Goal: Task Accomplishment & Management: Manage account settings

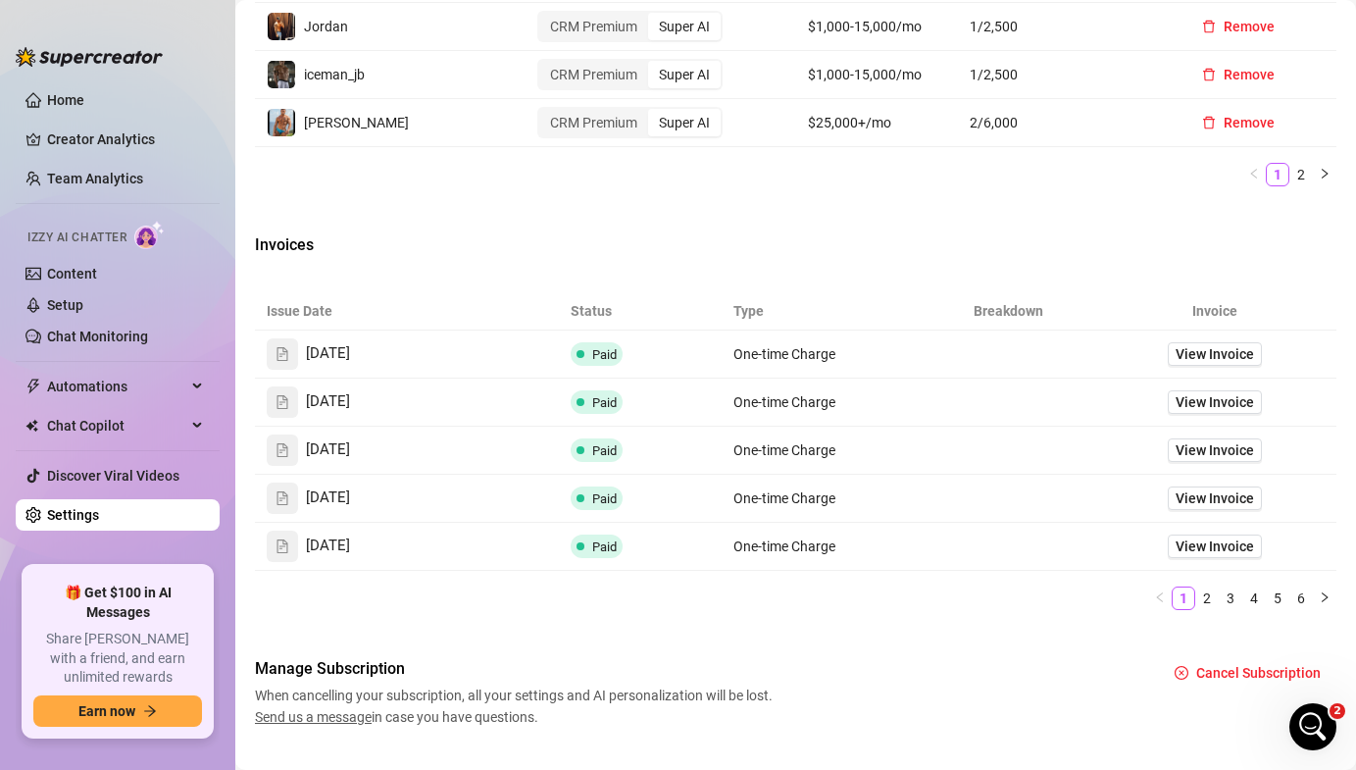
scroll to position [2725, 0]
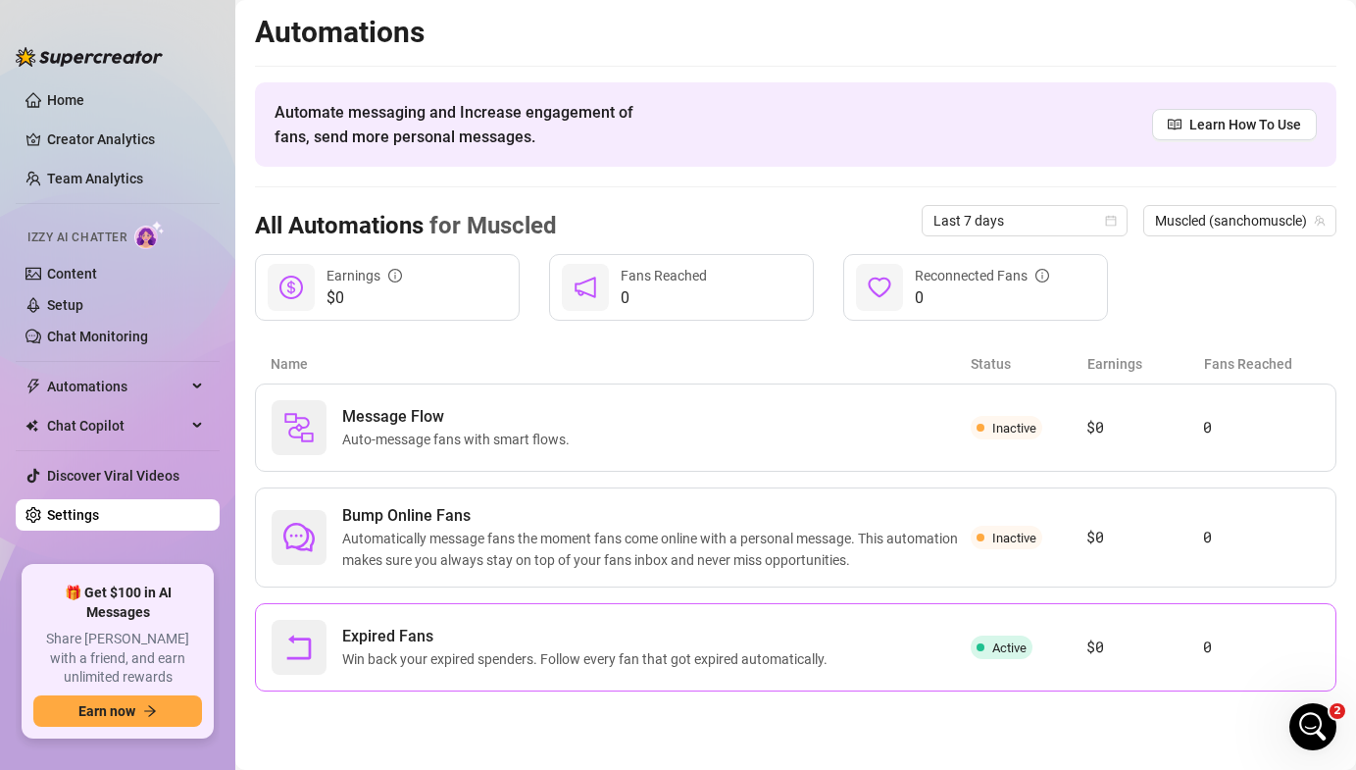
click at [747, 650] on span "Win back your expired spenders. Follow every fan that got expired automatically." at bounding box center [588, 659] width 493 height 22
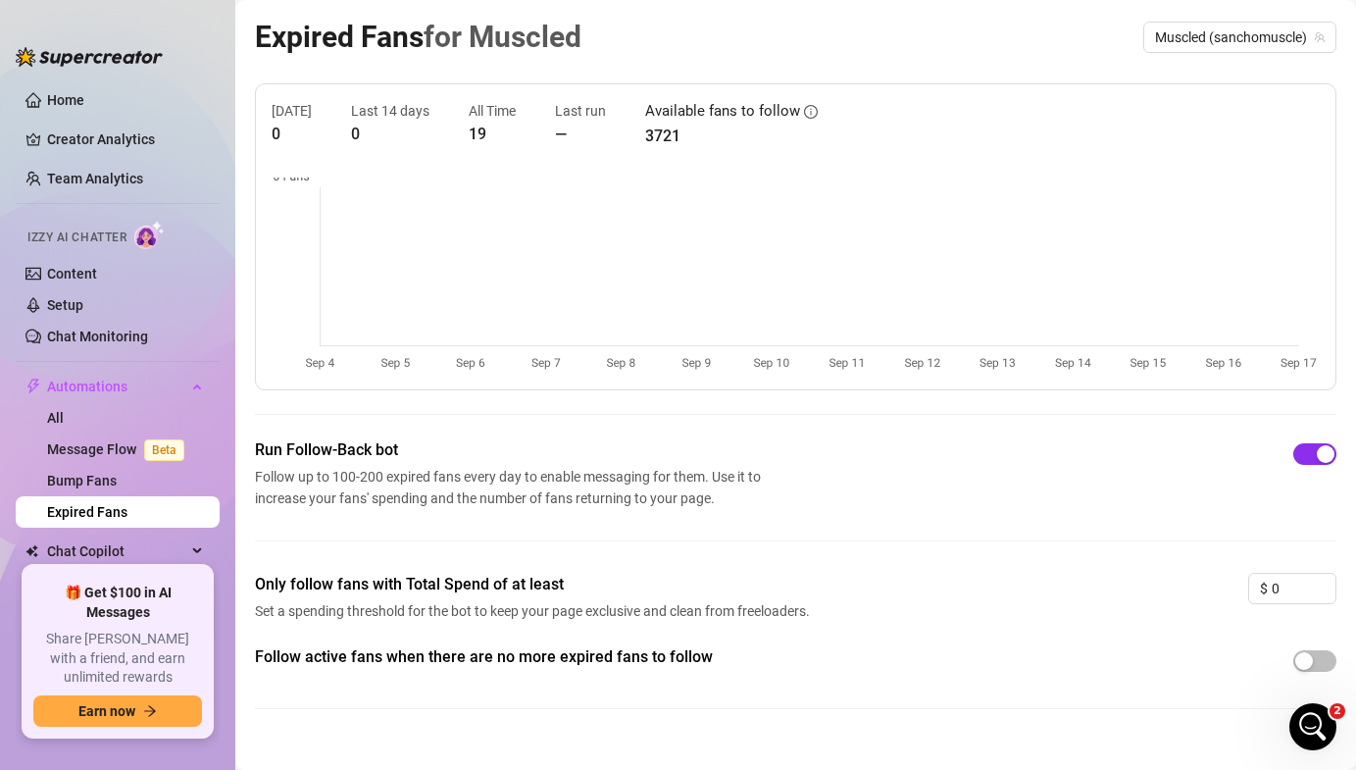
click at [1311, 457] on span "button" at bounding box center [1314, 454] width 43 height 22
click at [1304, 457] on div "button" at bounding box center [1304, 454] width 18 height 18
click at [63, 176] on link "Team Analytics" at bounding box center [95, 179] width 96 height 16
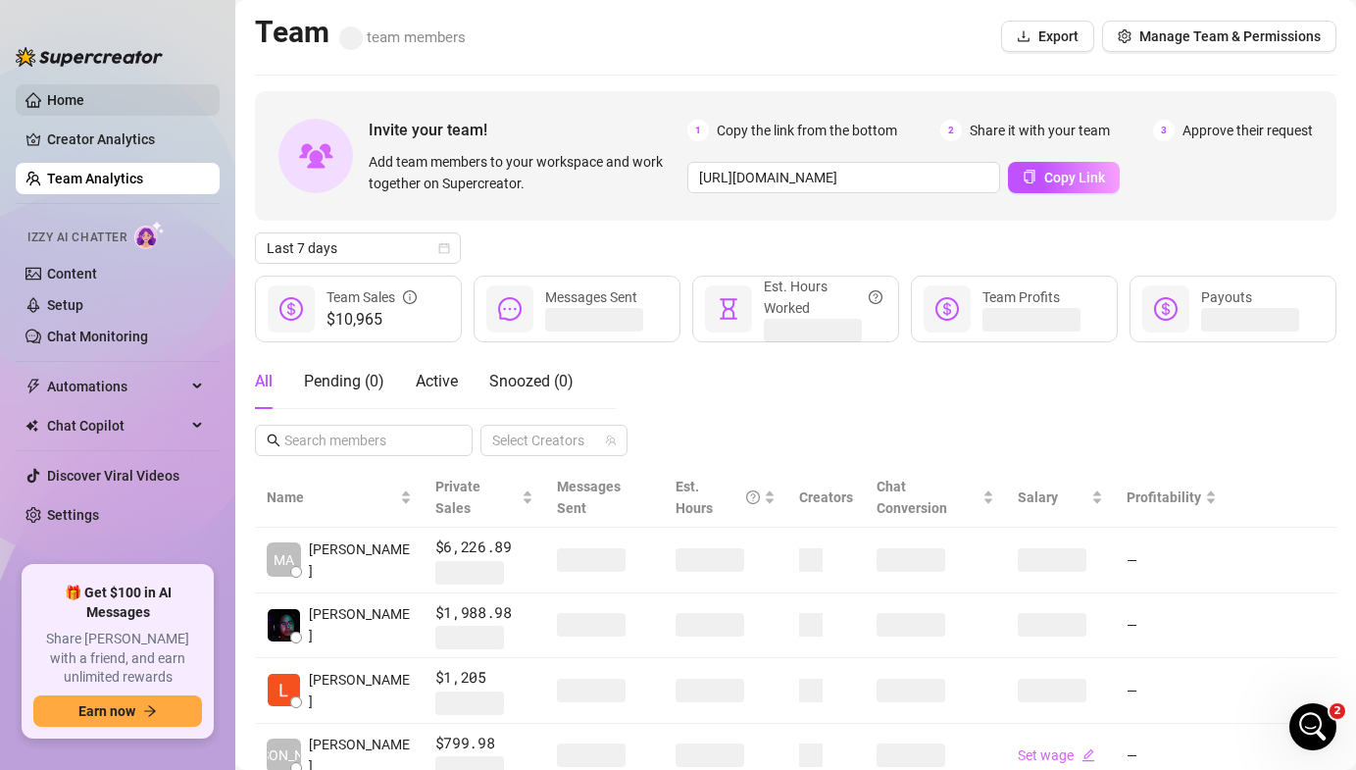
click at [84, 98] on link "Home" at bounding box center [65, 100] width 37 height 16
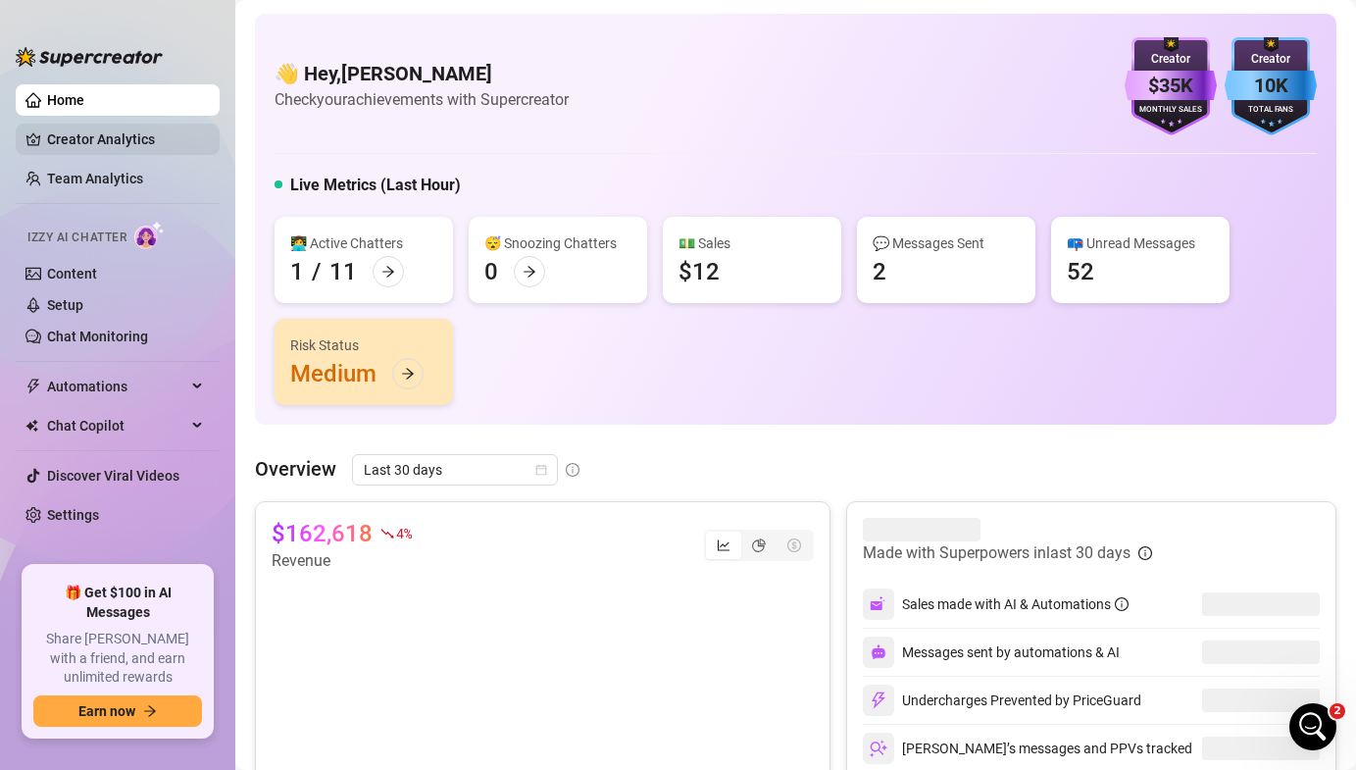
click at [79, 138] on link "Creator Analytics" at bounding box center [125, 139] width 157 height 31
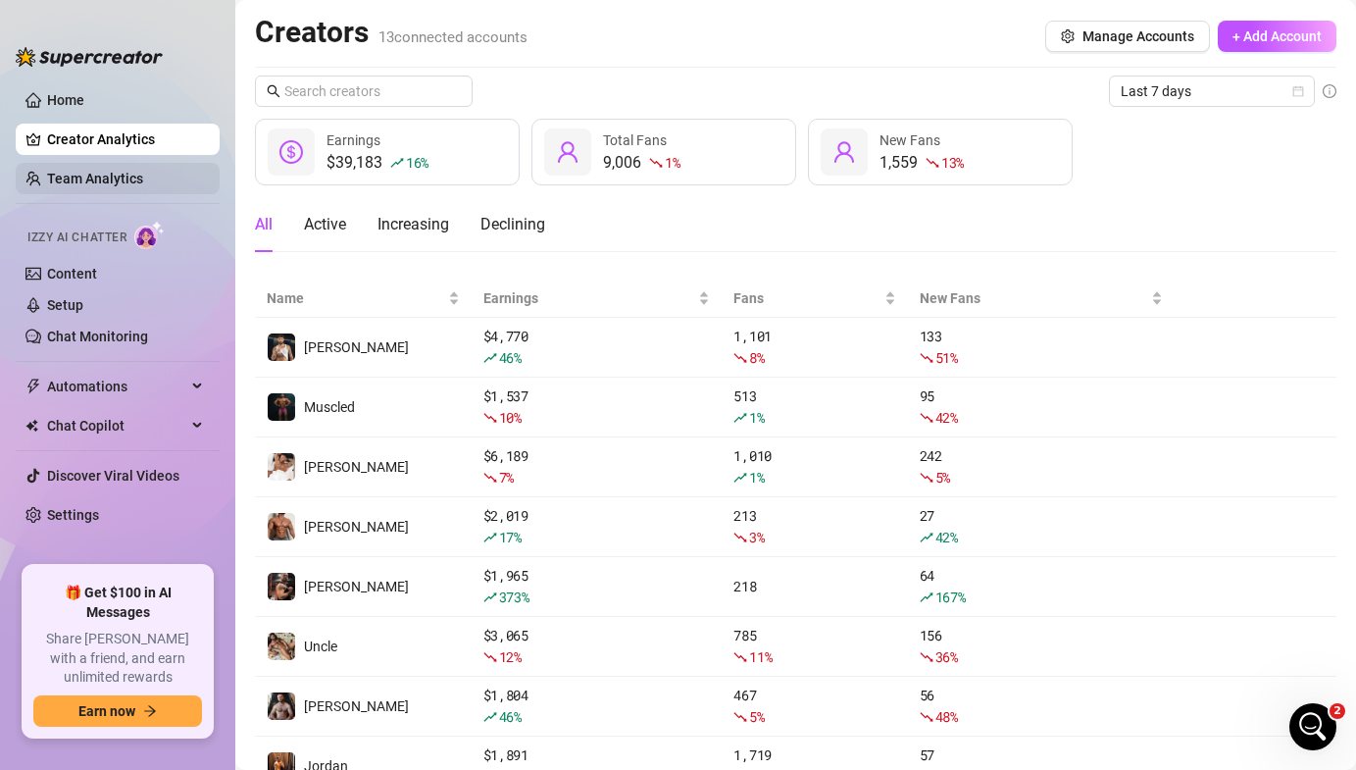
click at [74, 176] on link "Team Analytics" at bounding box center [95, 179] width 96 height 16
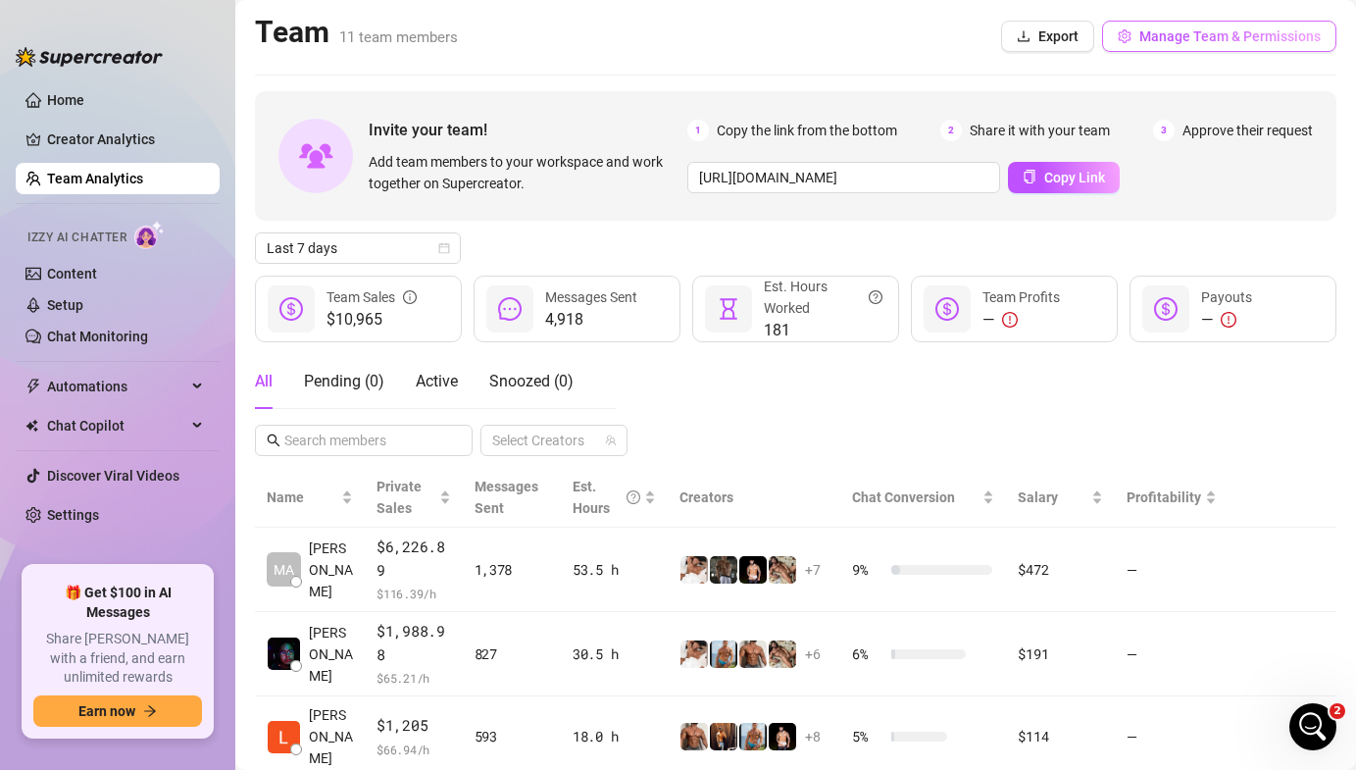
click at [1192, 45] on button "Manage Team & Permissions" at bounding box center [1219, 36] width 234 height 31
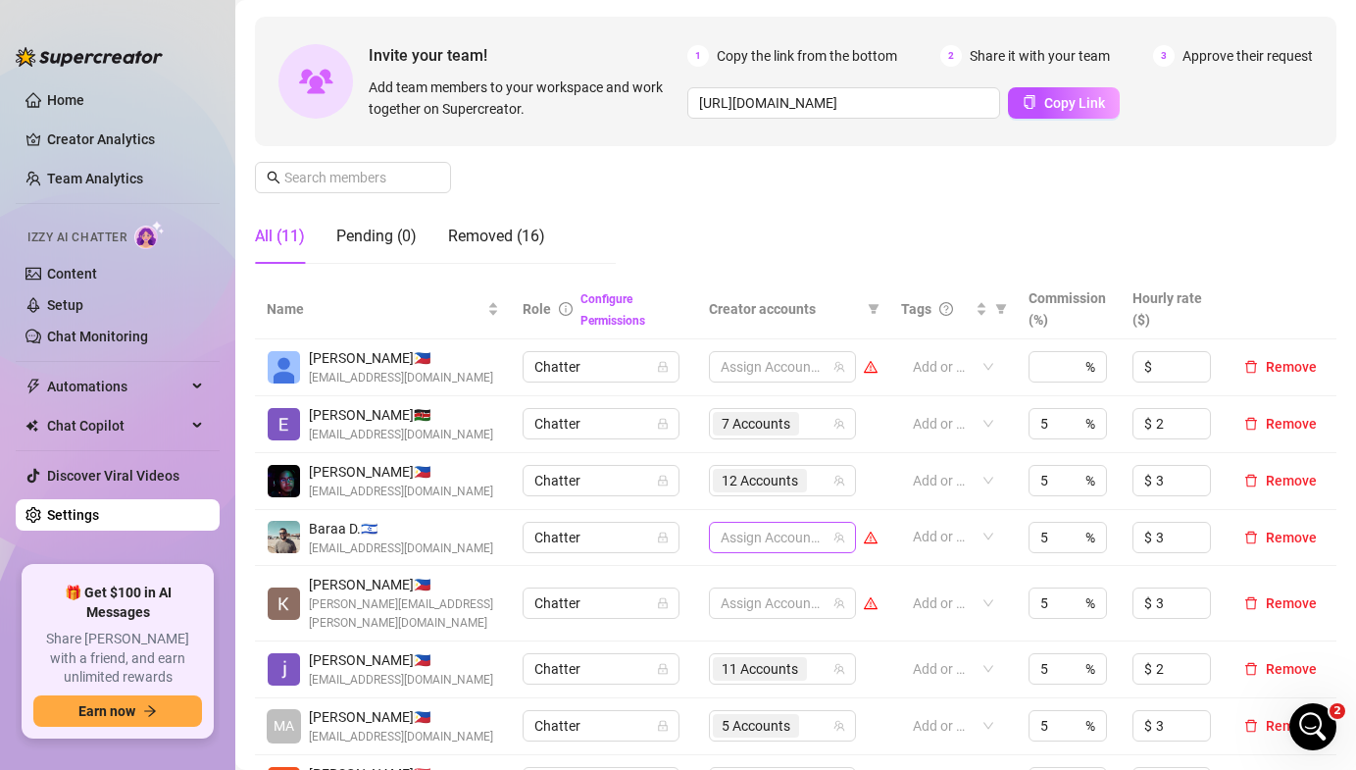
scroll to position [170, 0]
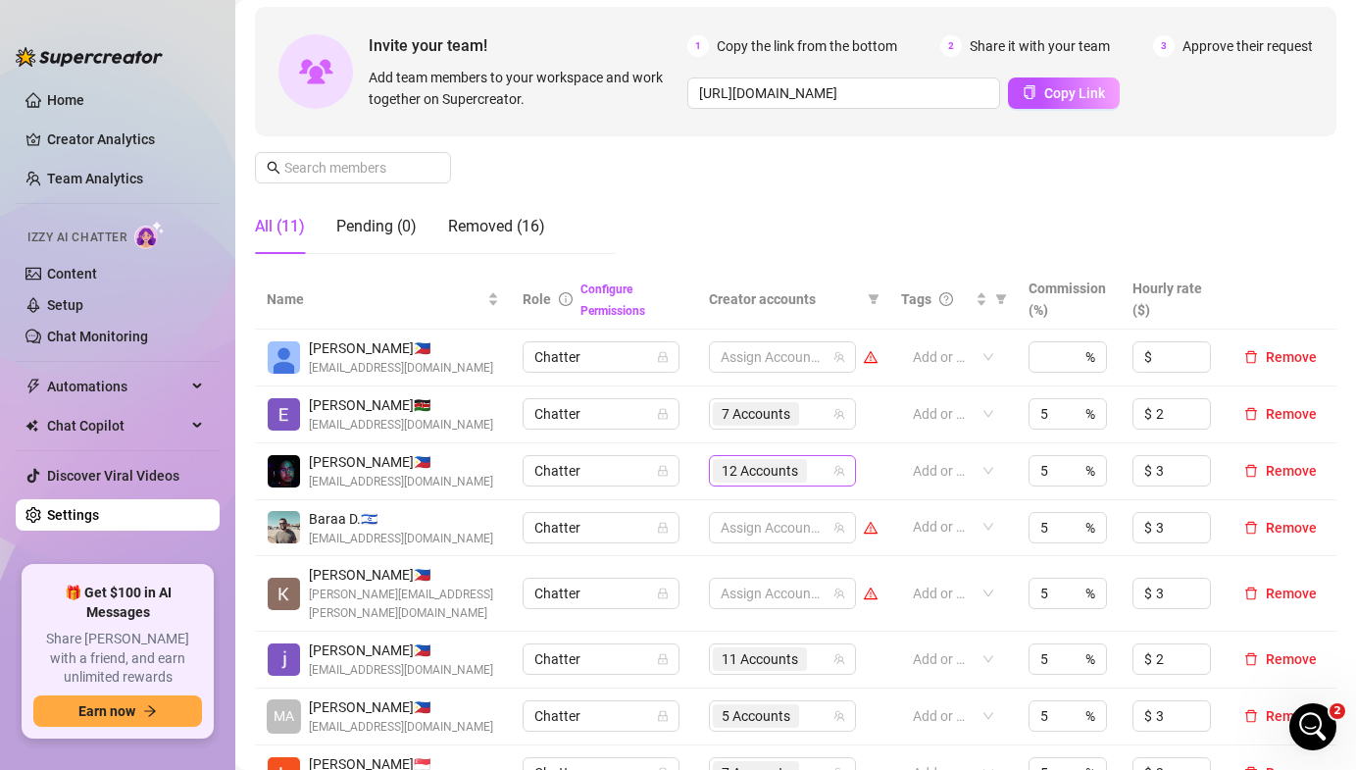
click at [771, 475] on span "12 Accounts" at bounding box center [760, 471] width 76 height 22
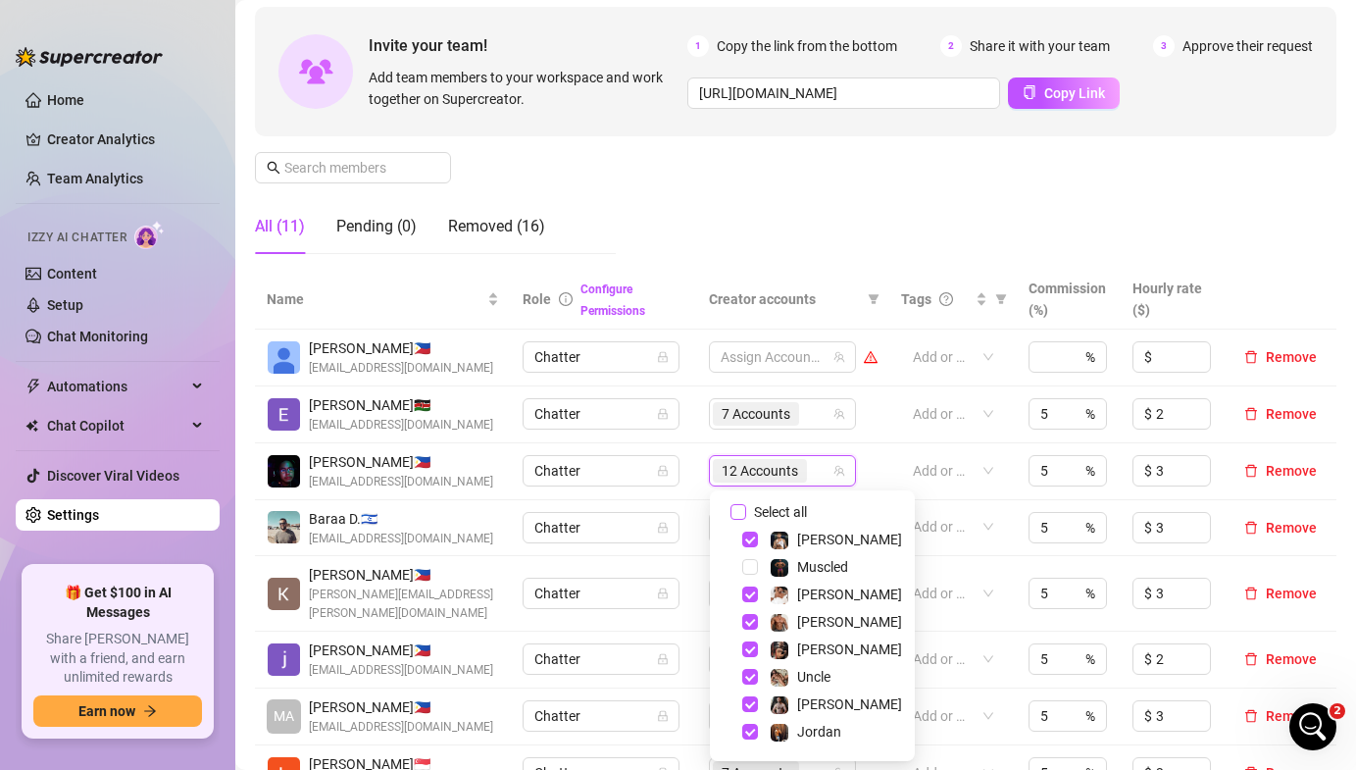
click at [748, 513] on span "Select all" at bounding box center [780, 512] width 69 height 22
click at [746, 513] on input "Select all" at bounding box center [738, 512] width 16 height 16
checkbox input "true"
click at [686, 431] on td "Chatter" at bounding box center [603, 414] width 185 height 57
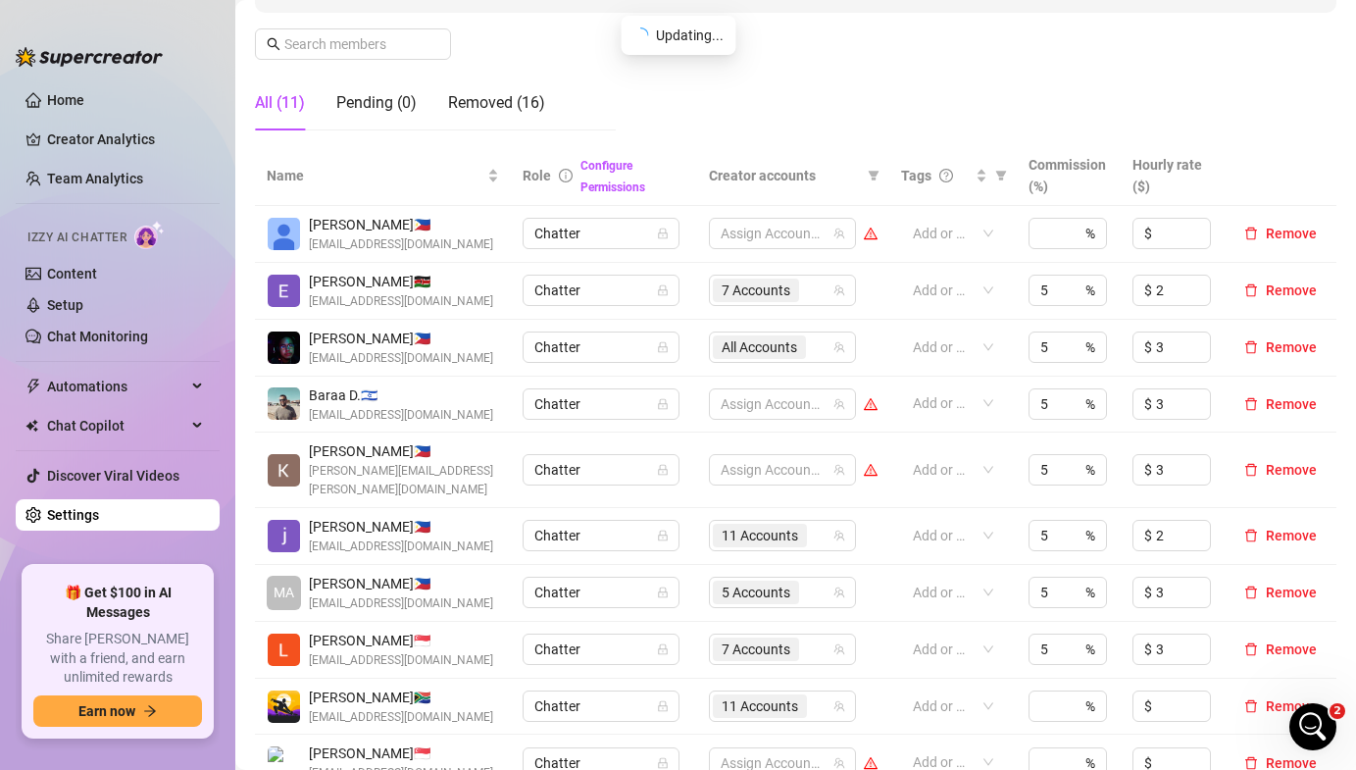
scroll to position [307, 0]
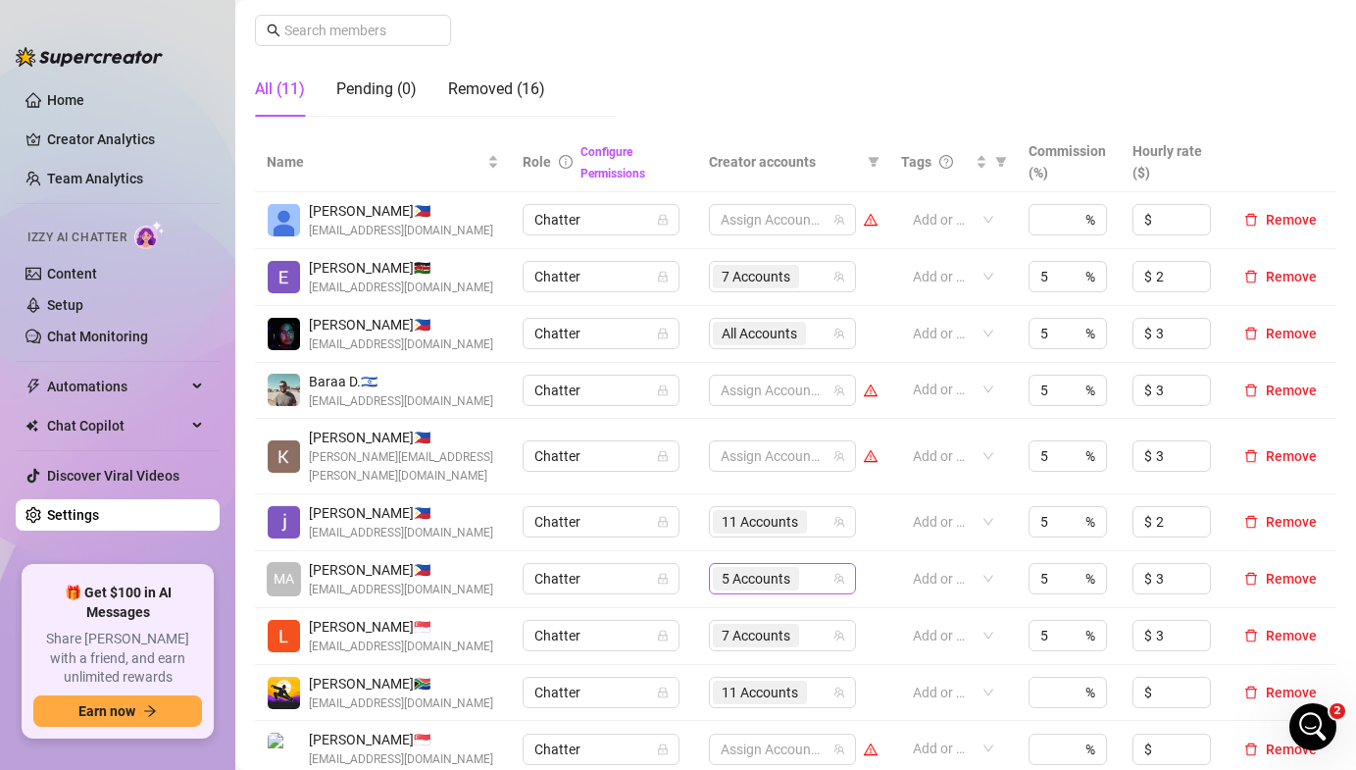
click at [740, 568] on span "5 Accounts" at bounding box center [756, 579] width 69 height 22
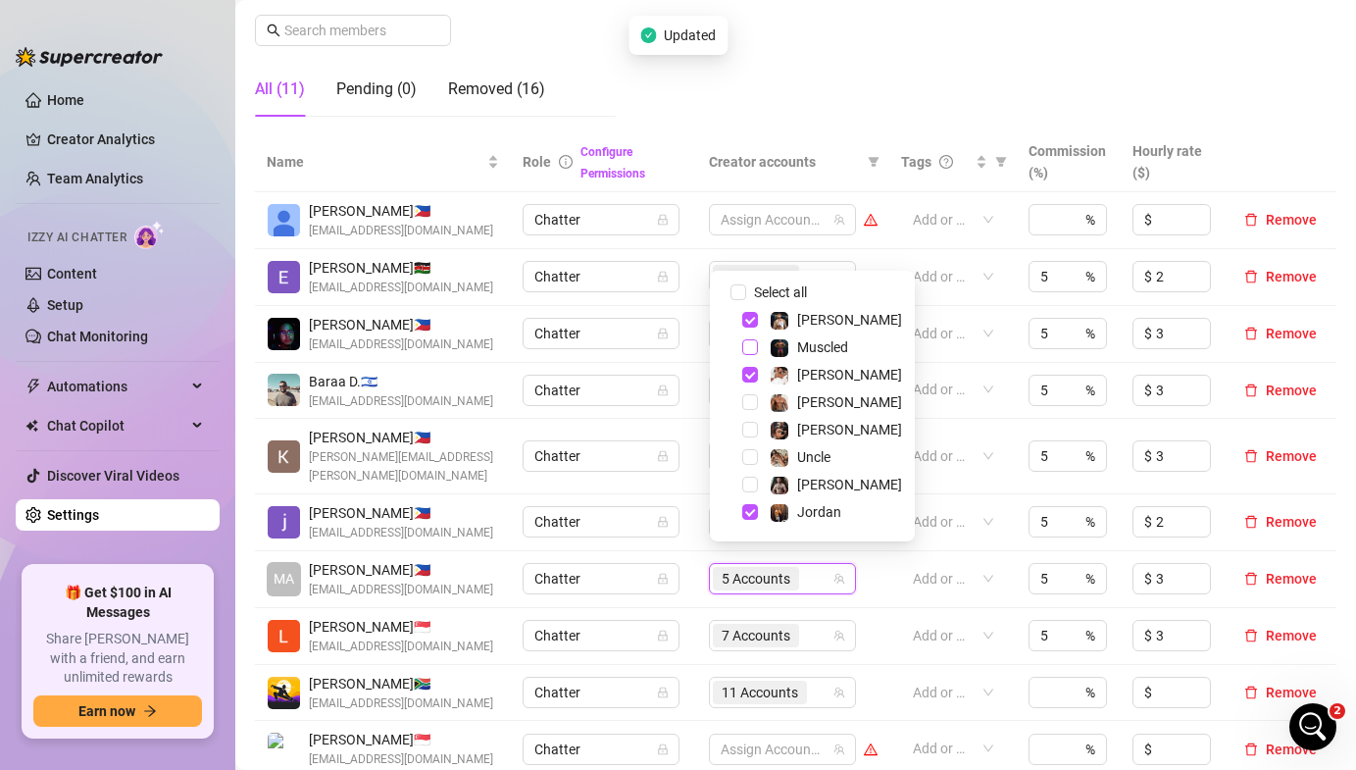
click at [749, 344] on span "Select tree node" at bounding box center [750, 347] width 16 height 16
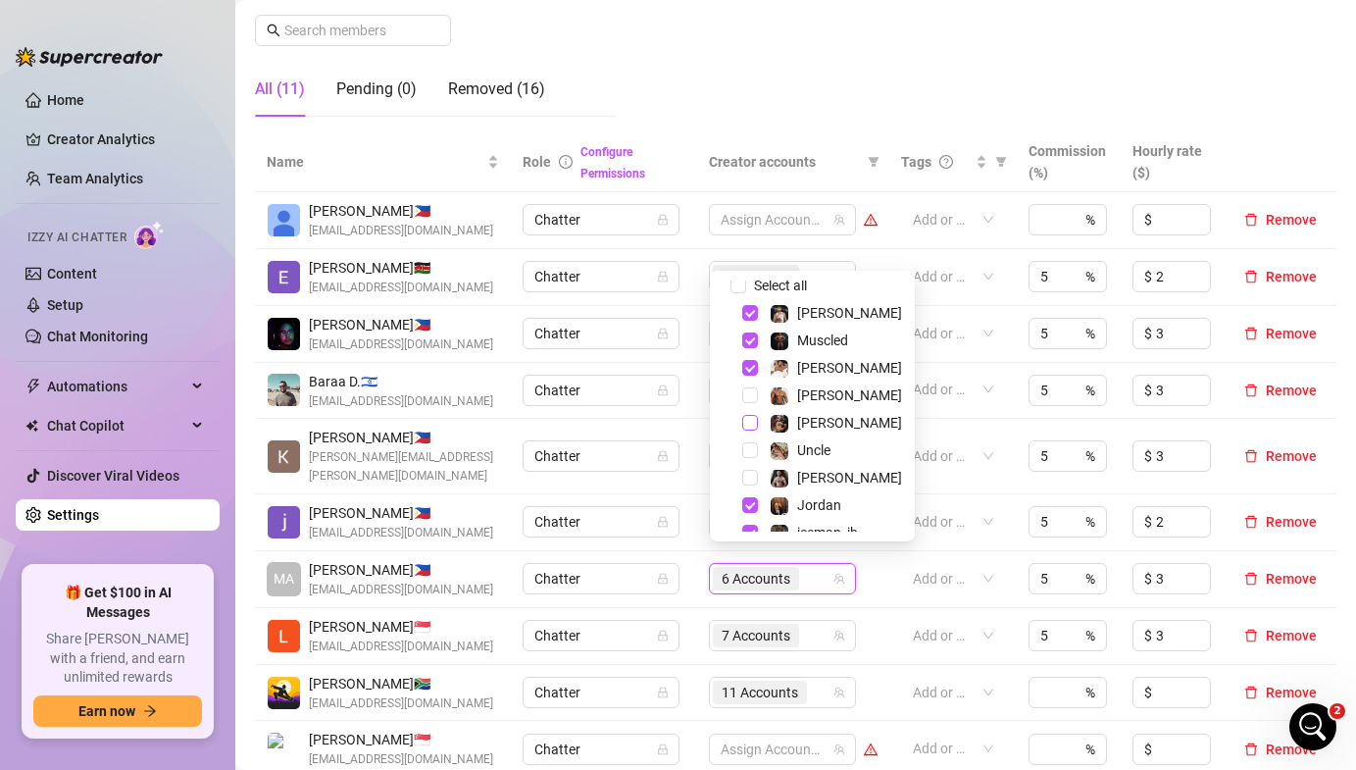
scroll to position [8, 0]
click at [474, 551] on td "MA [PERSON_NAME] 🇵🇭 [EMAIL_ADDRESS][DOMAIN_NAME]" at bounding box center [383, 579] width 256 height 57
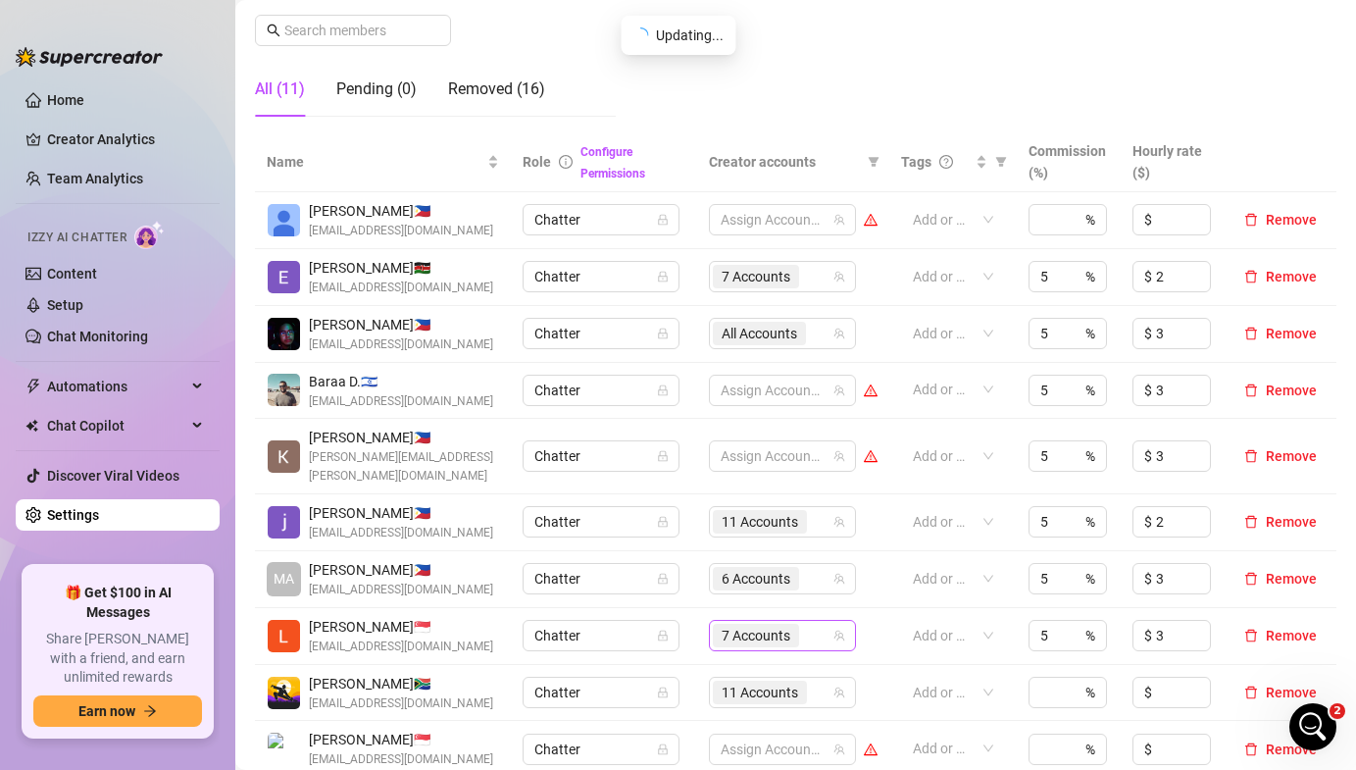
click at [727, 625] on span "7 Accounts" at bounding box center [756, 636] width 69 height 22
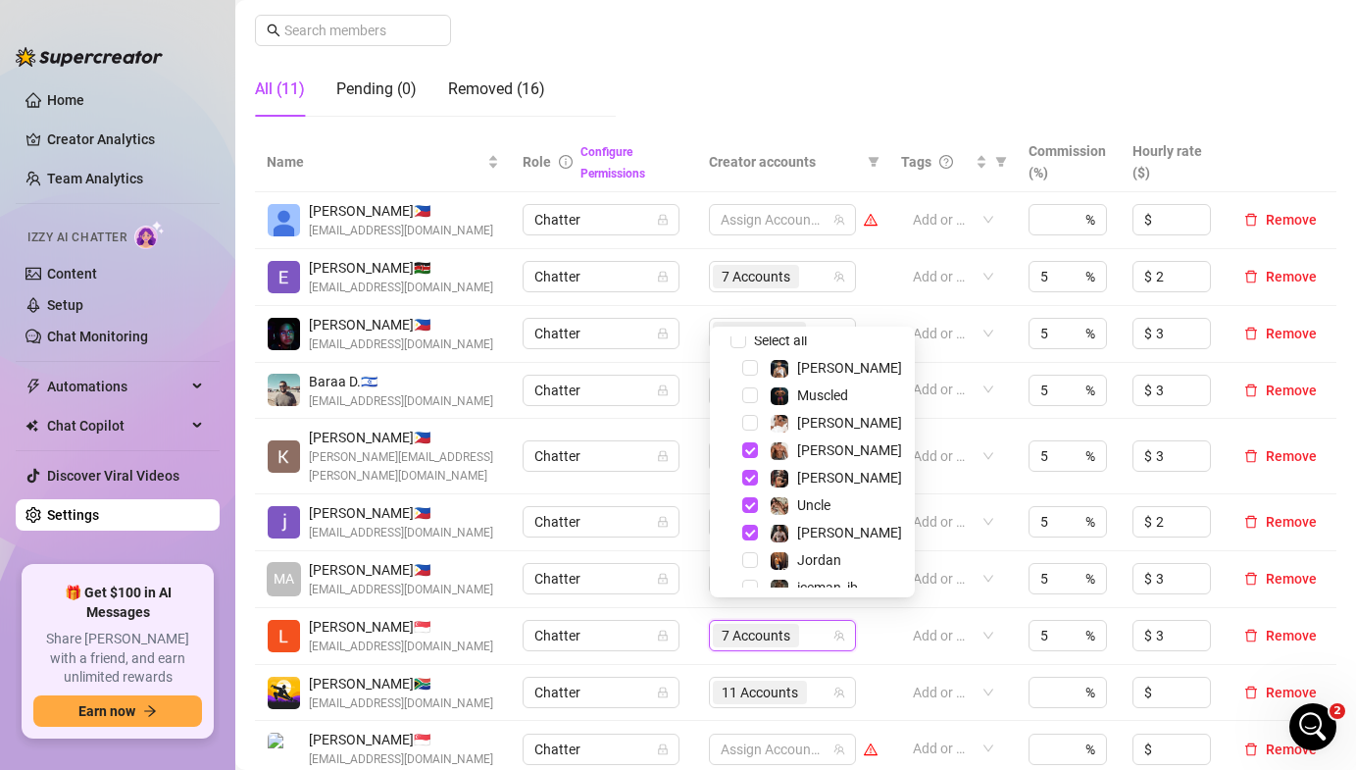
click at [471, 415] on td "Baraa D. 🇮🇱 [EMAIL_ADDRESS][DOMAIN_NAME]" at bounding box center [383, 391] width 256 height 57
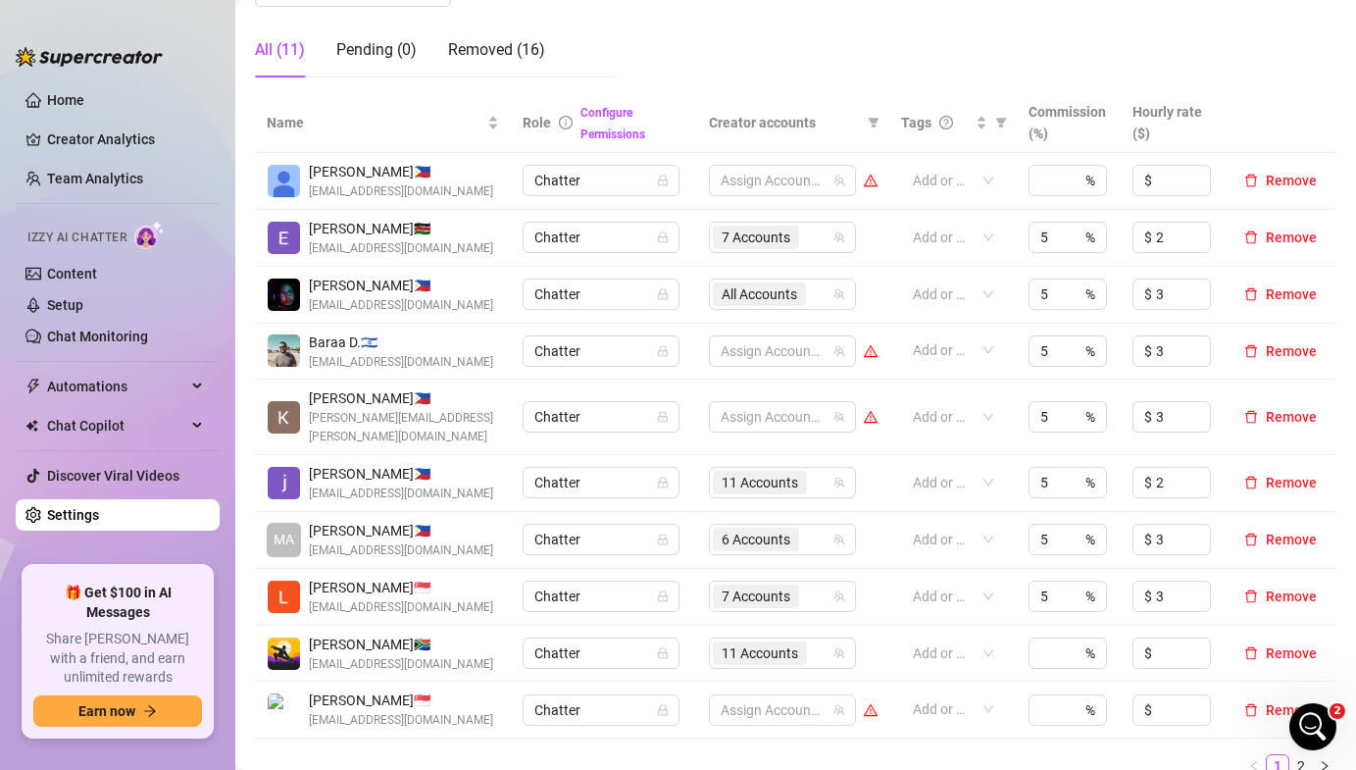
scroll to position [361, 0]
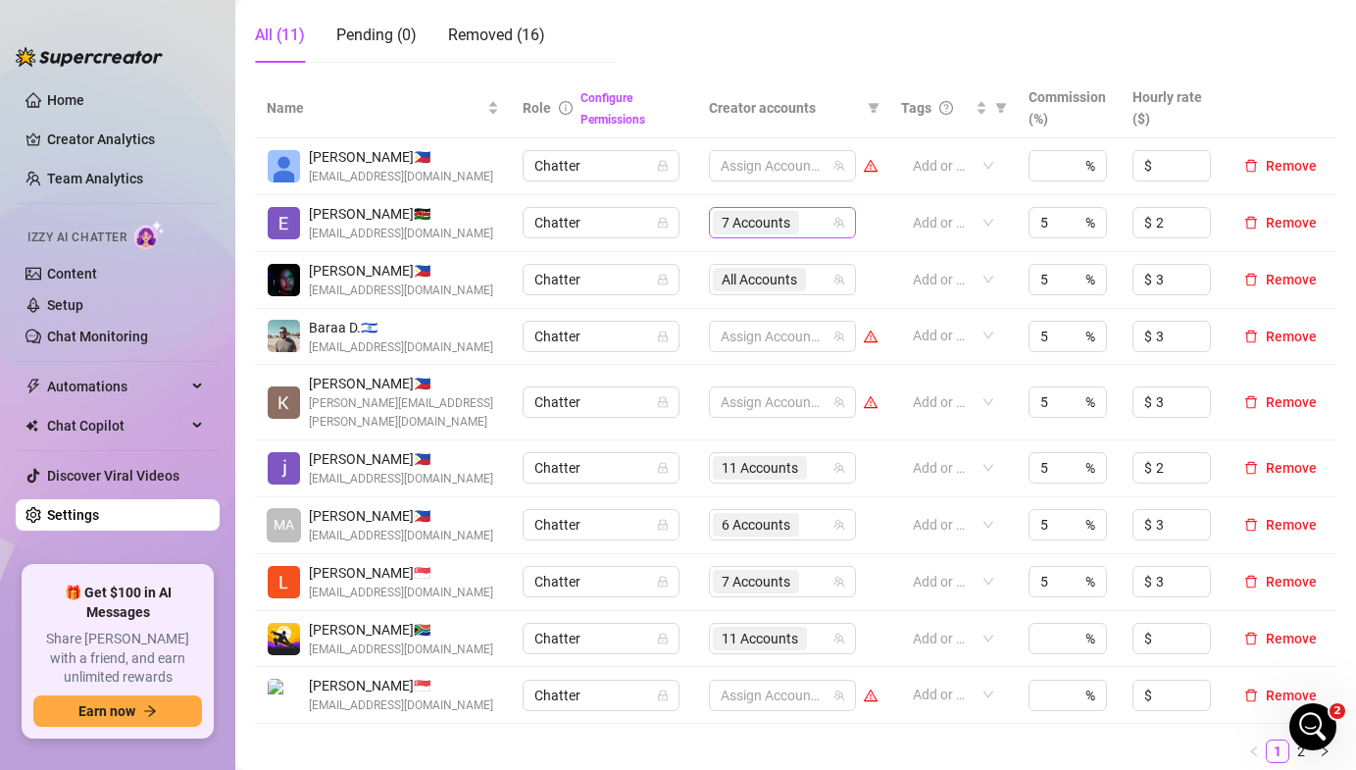
click at [777, 225] on span "7 Accounts" at bounding box center [756, 223] width 69 height 22
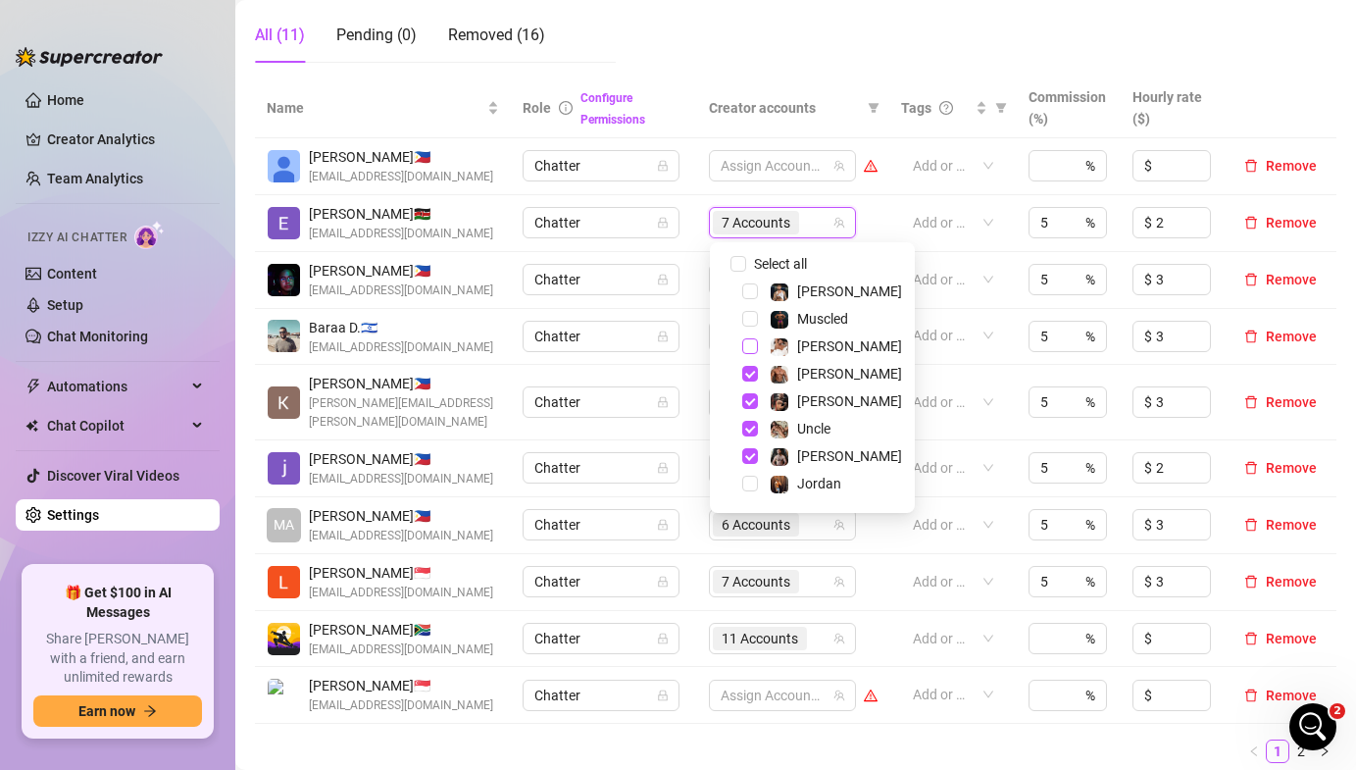
click at [753, 343] on span "Select tree node" at bounding box center [750, 346] width 16 height 16
click at [488, 222] on div "[PERSON_NAME] 🇰🇪 [EMAIL_ADDRESS][DOMAIN_NAME]" at bounding box center [383, 223] width 232 height 40
